Goal: Book appointment/travel/reservation

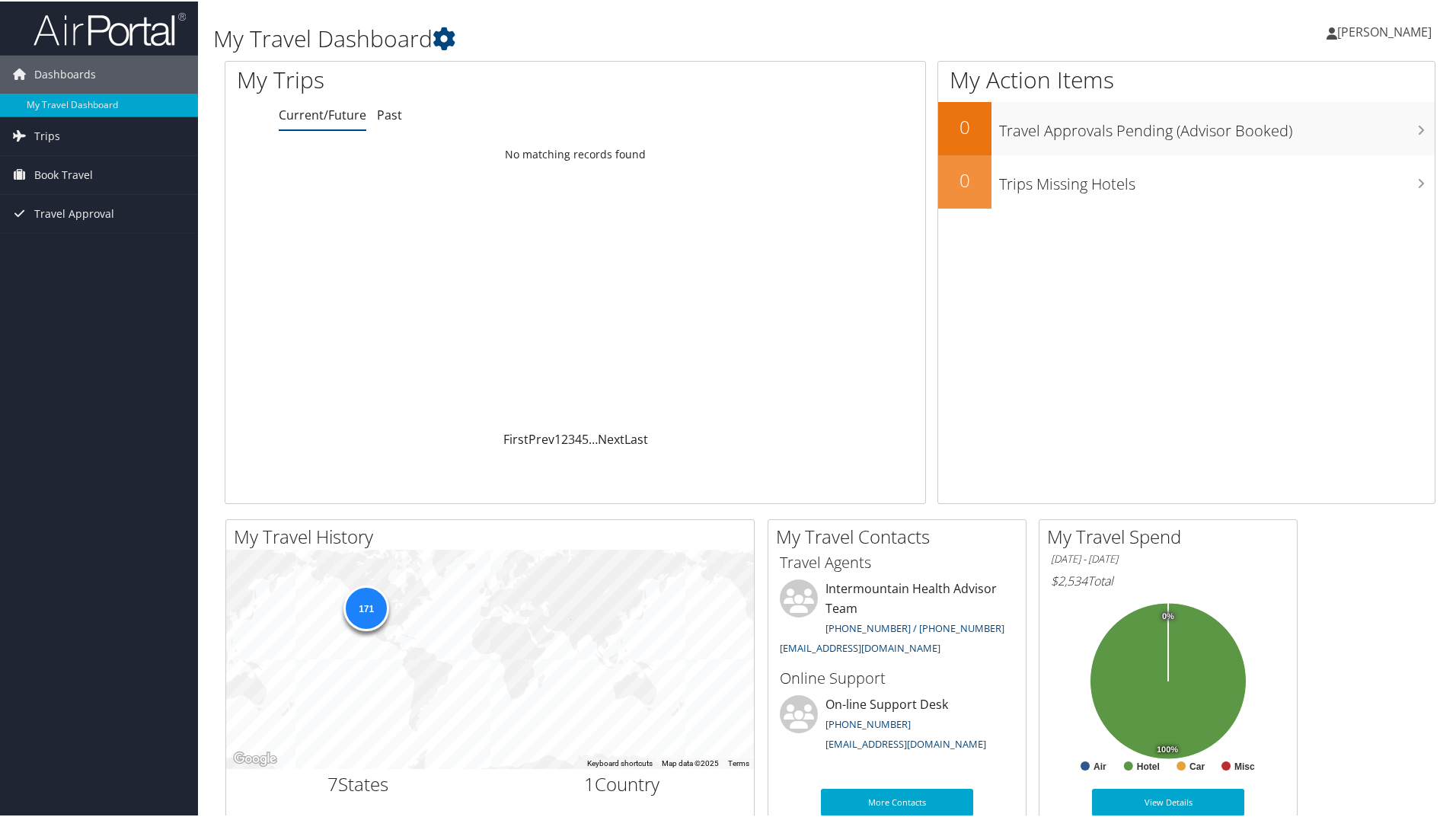
drag, startPoint x: 72, startPoint y: 176, endPoint x: 107, endPoint y: 193, distance: 38.9
click at [72, 176] on span "Book Travel" at bounding box center [63, 173] width 58 height 38
click at [61, 250] on link "Book/Manage Online Trips" at bounding box center [99, 249] width 198 height 23
